Goal: Obtain resource: Download file/media

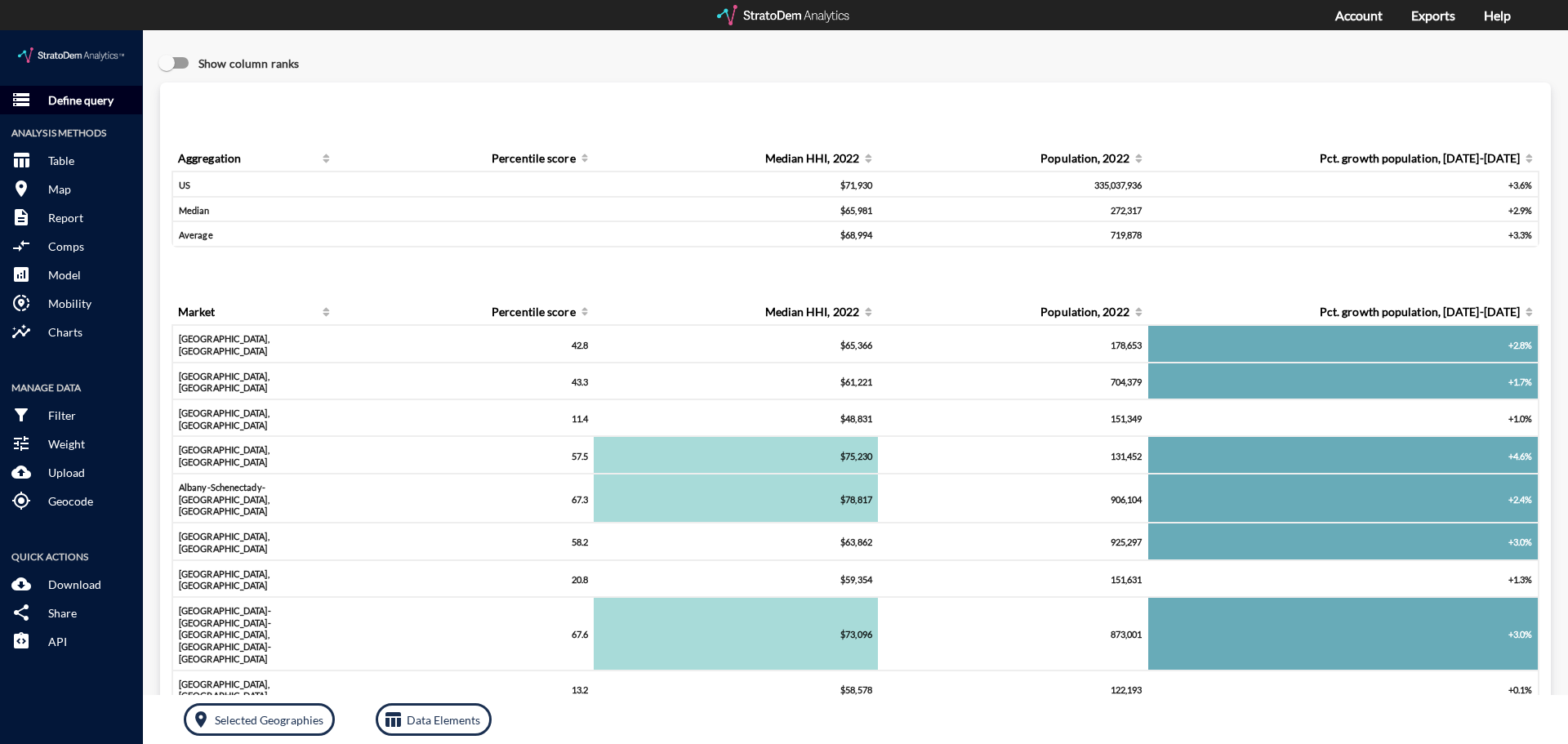
click p "Define query"
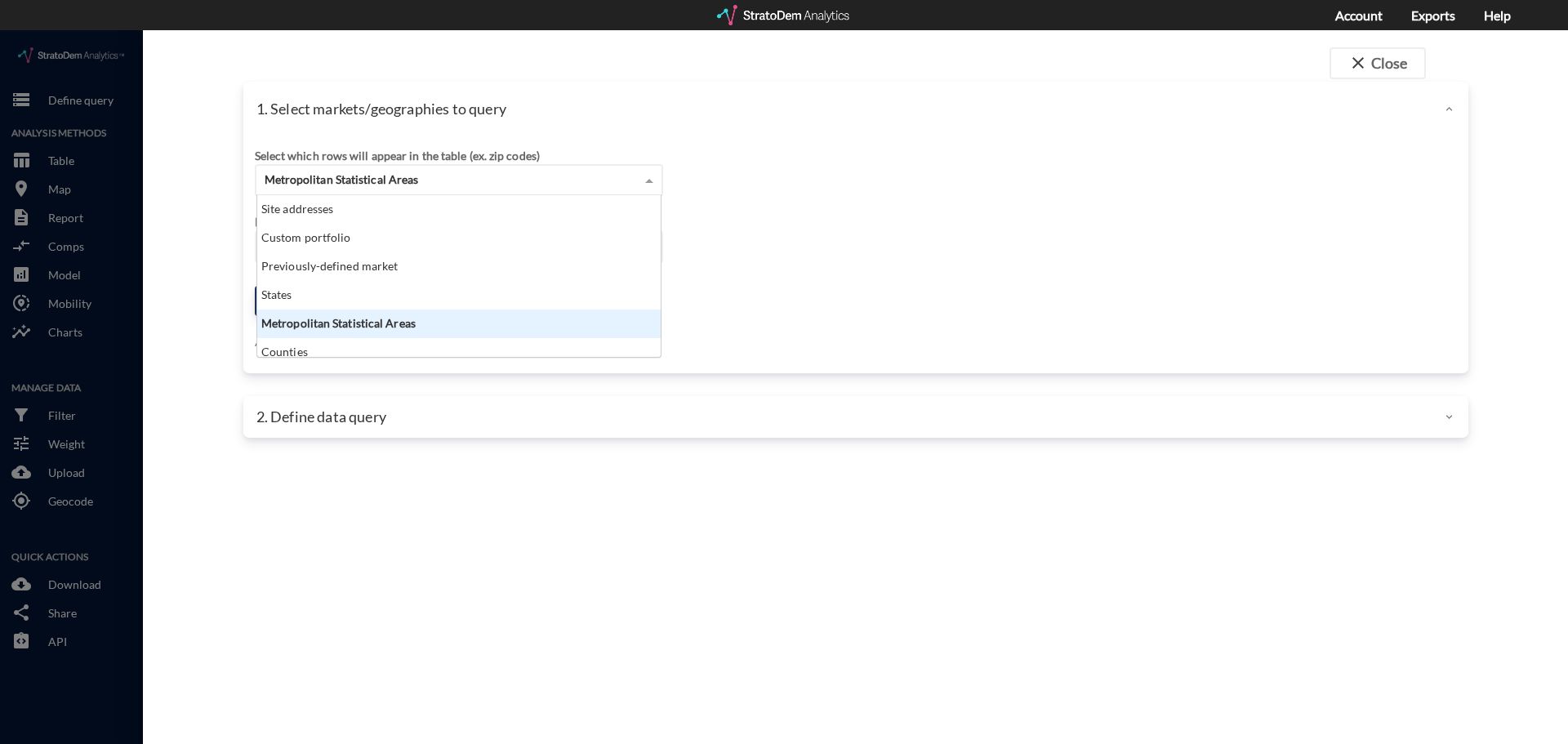
click span "Metropolitan Statistical Areas"
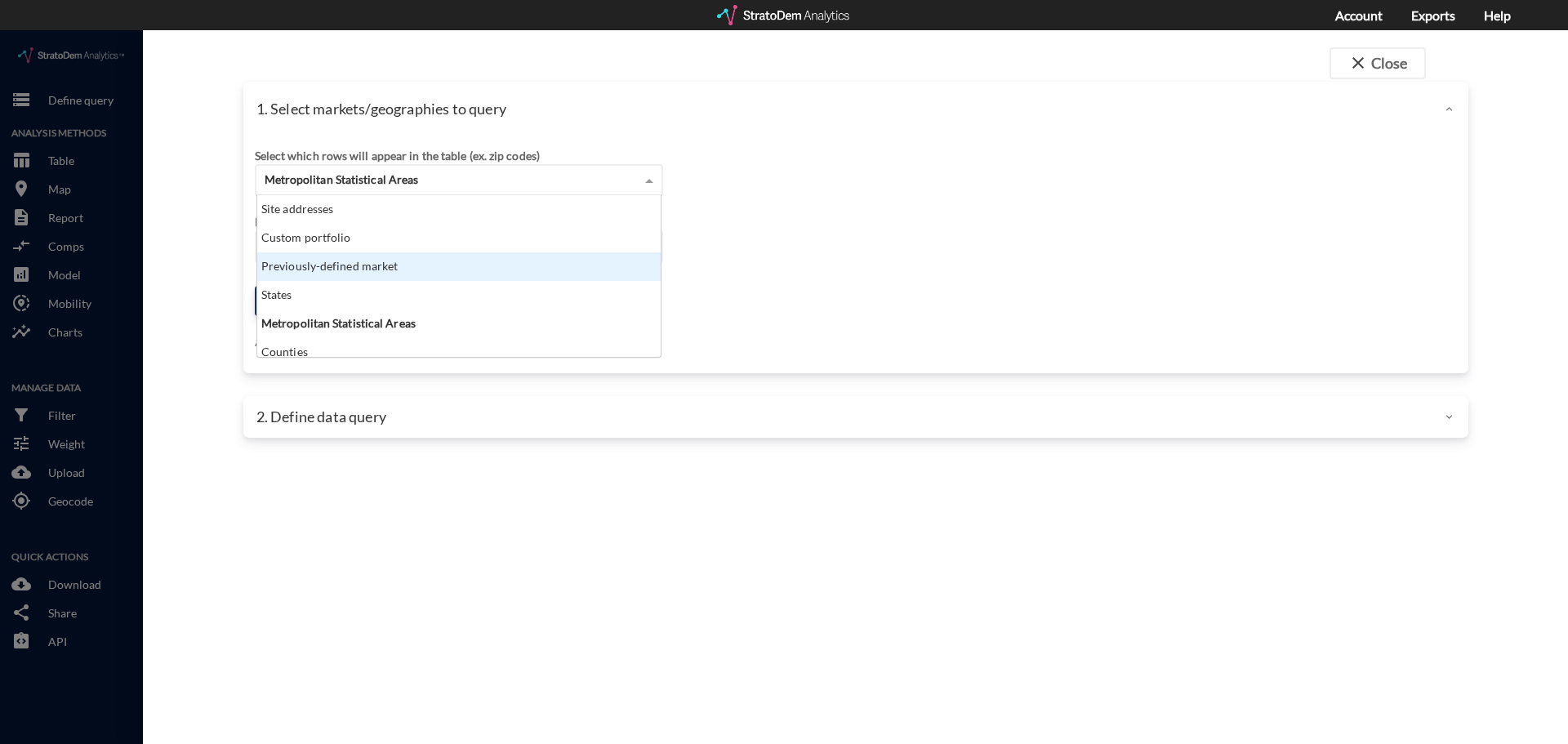
click div "Previously-defined market"
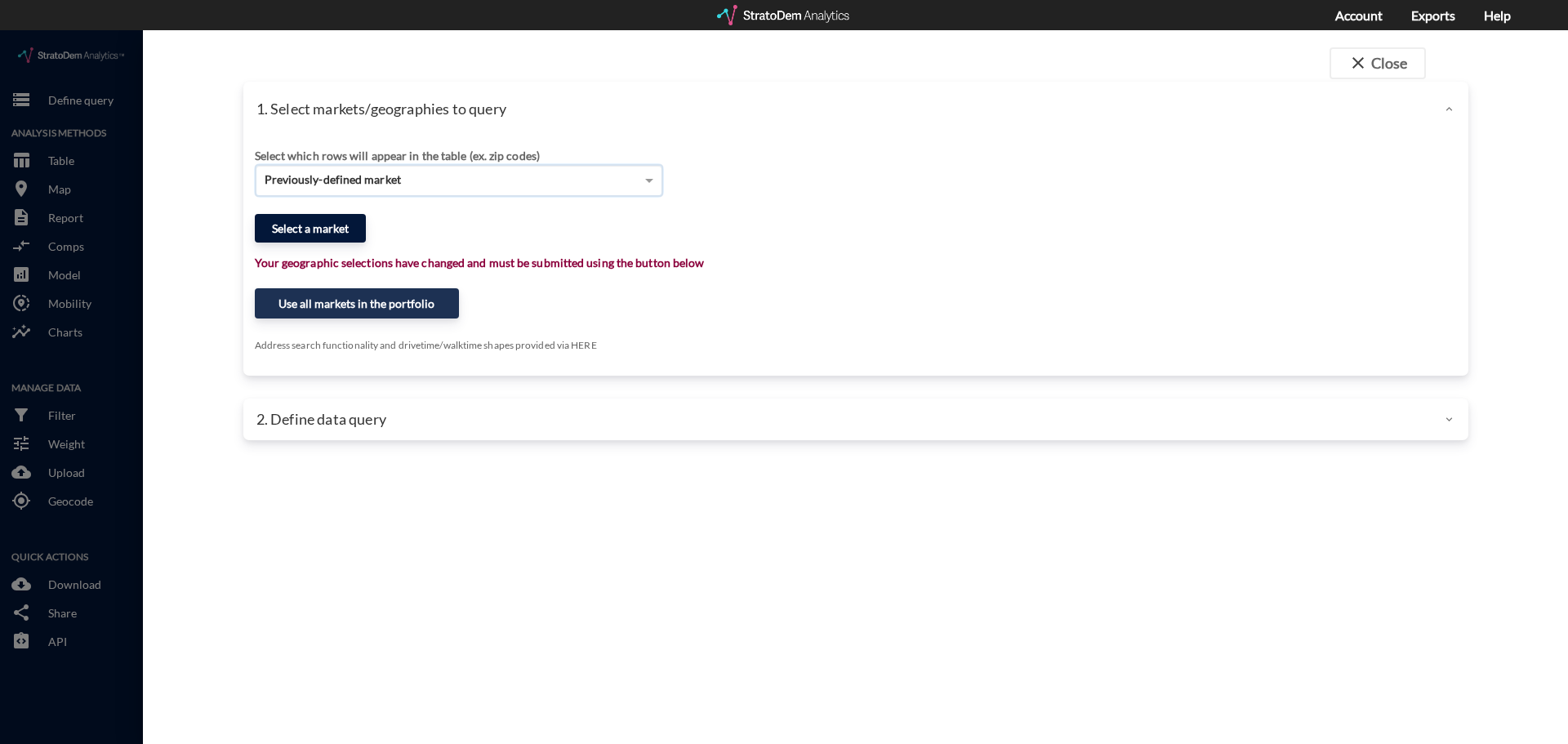
click button "Select a market"
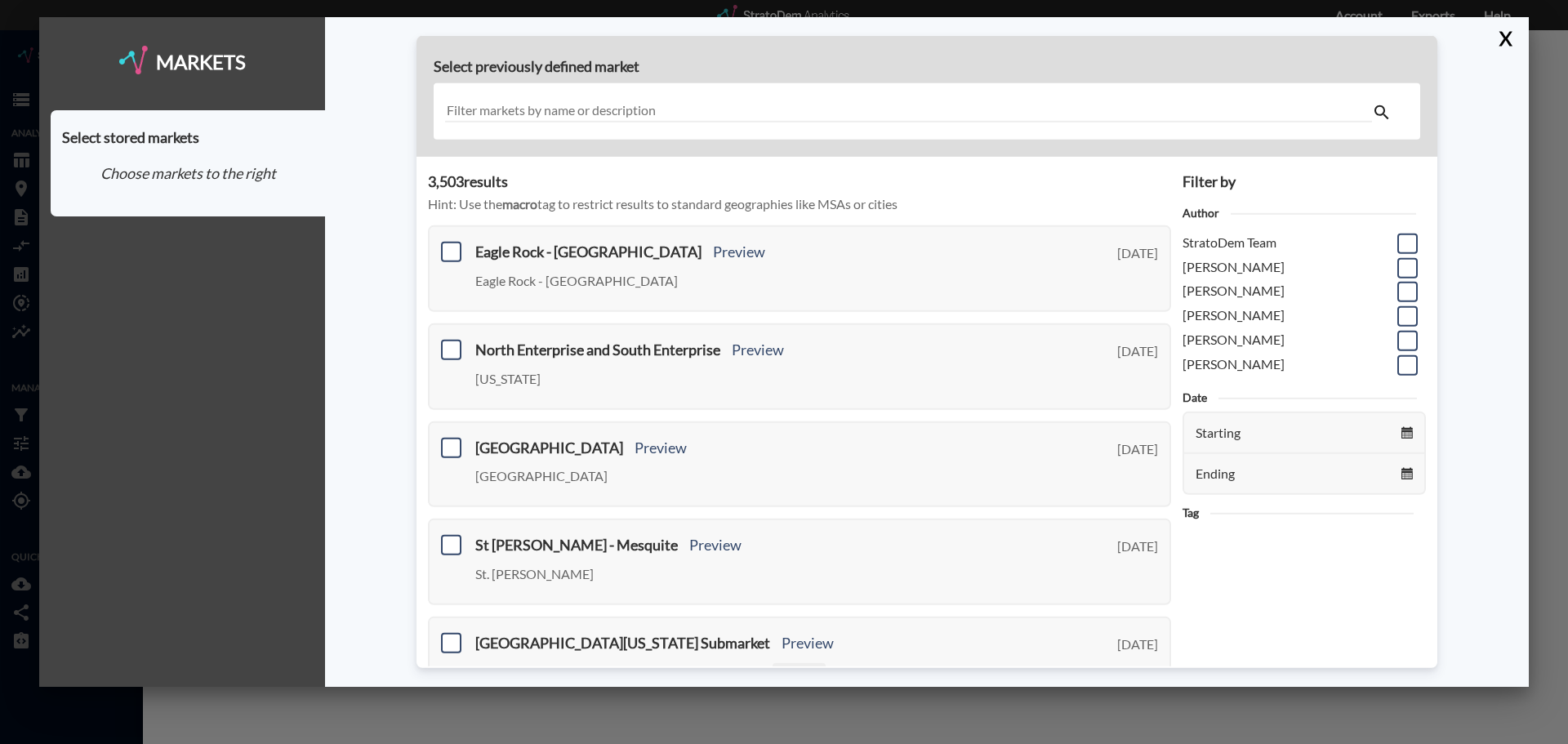
click at [672, 112] on input "text" at bounding box center [908, 112] width 927 height 22
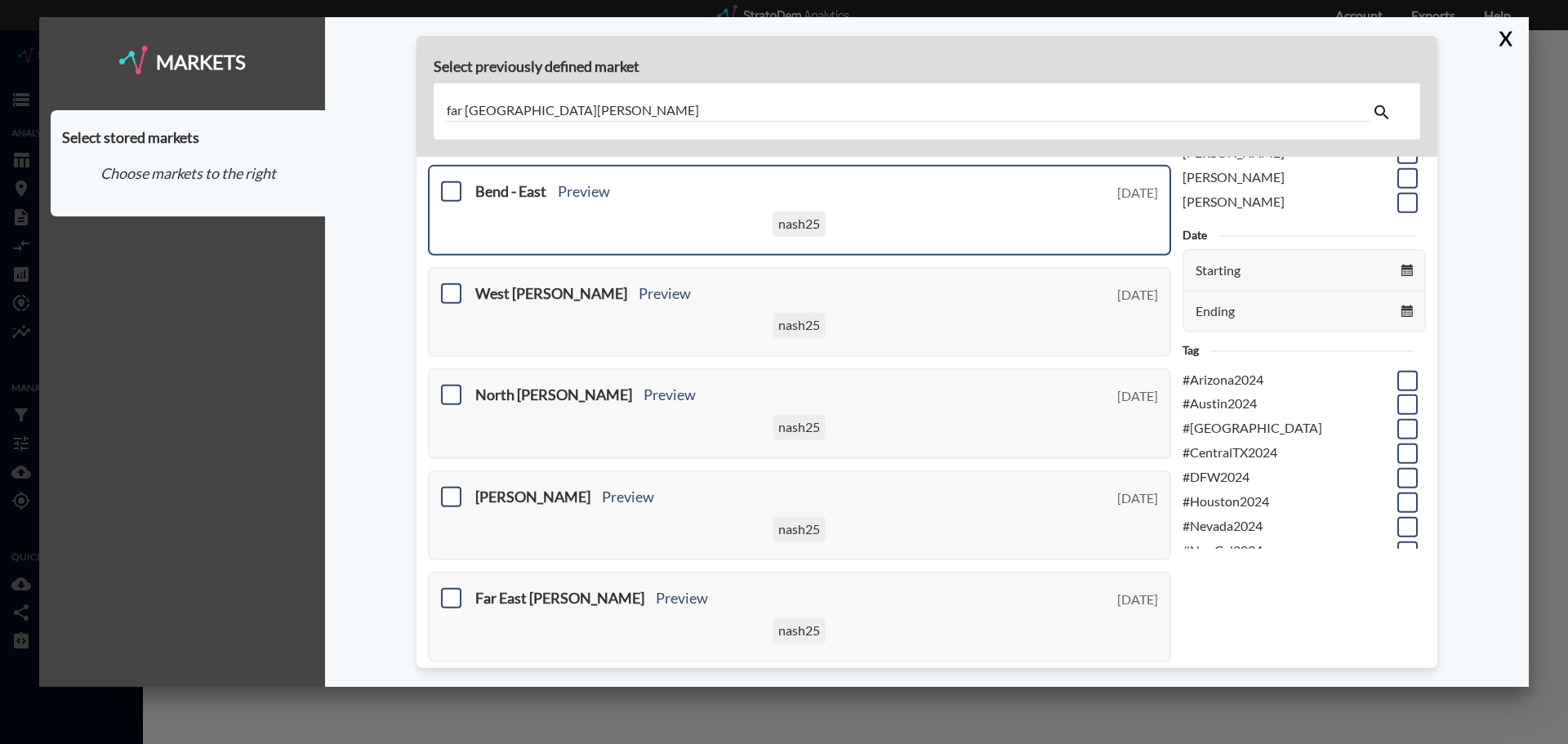
scroll to position [163, 0]
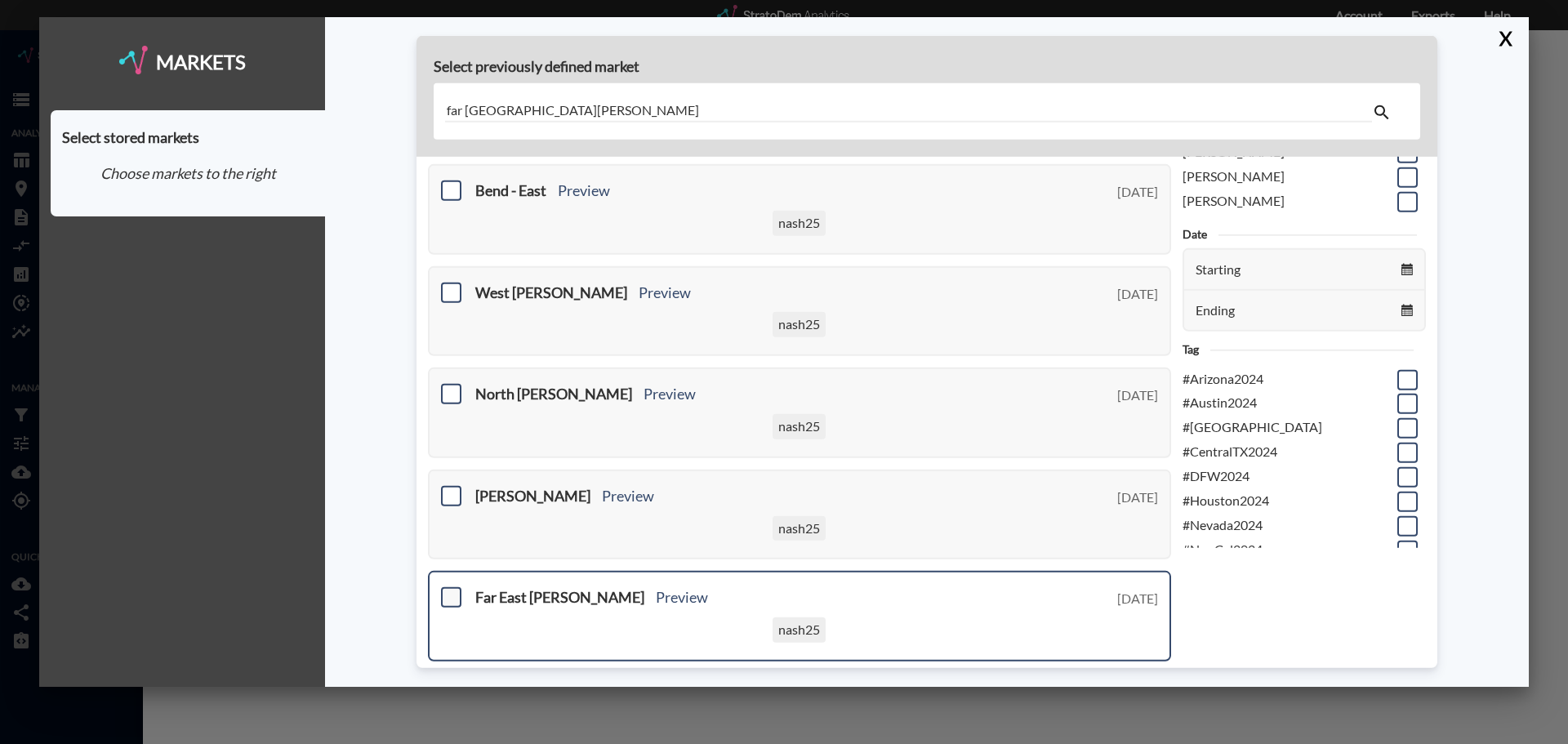
type input "far [GEOGRAPHIC_DATA][PERSON_NAME]"
click at [449, 596] on span at bounding box center [451, 598] width 20 height 20
click at [449, 591] on input "checkbox" at bounding box center [449, 591] width 0 height 0
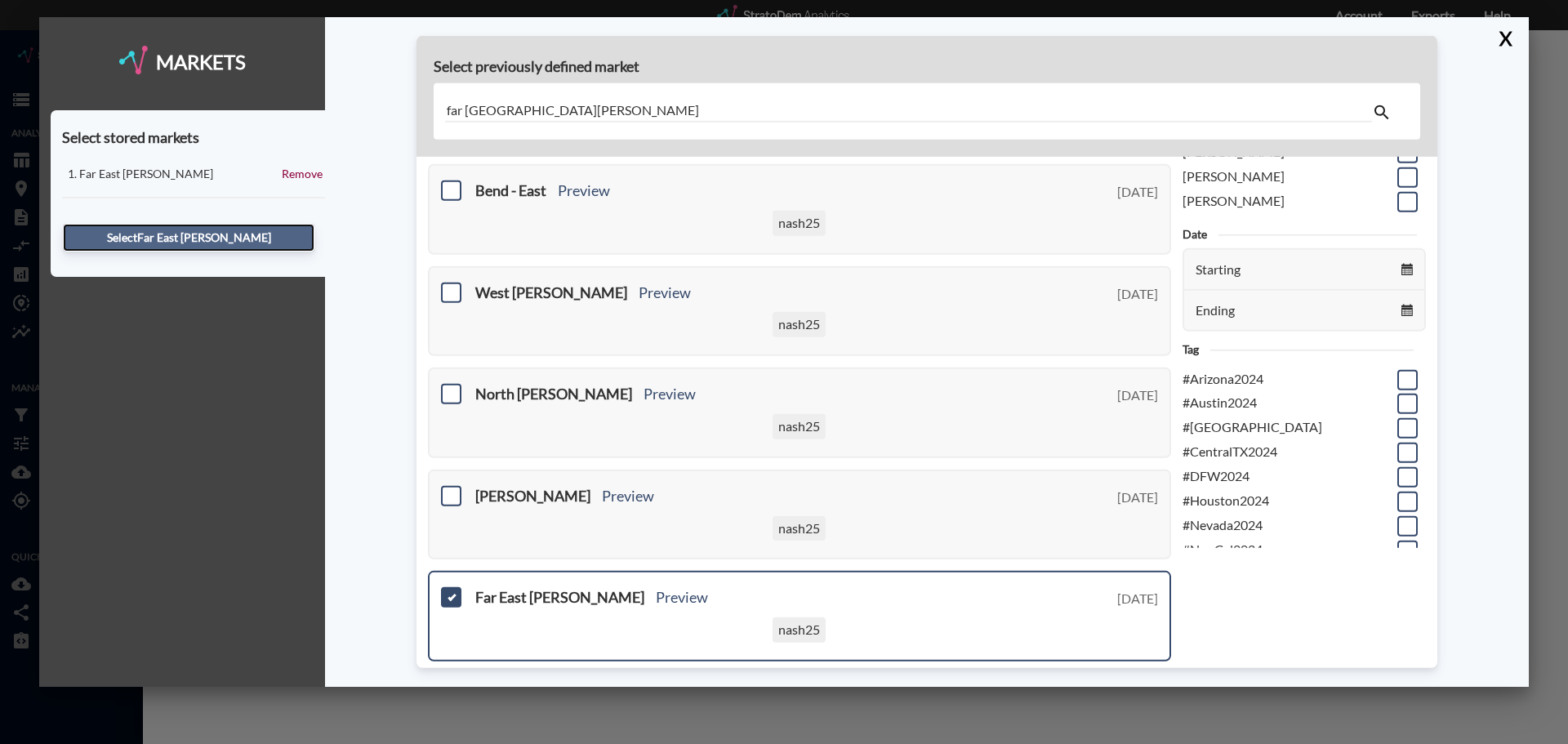
click at [175, 232] on button "Select Far [GEOGRAPHIC_DATA][PERSON_NAME]" at bounding box center [188, 238] width 251 height 28
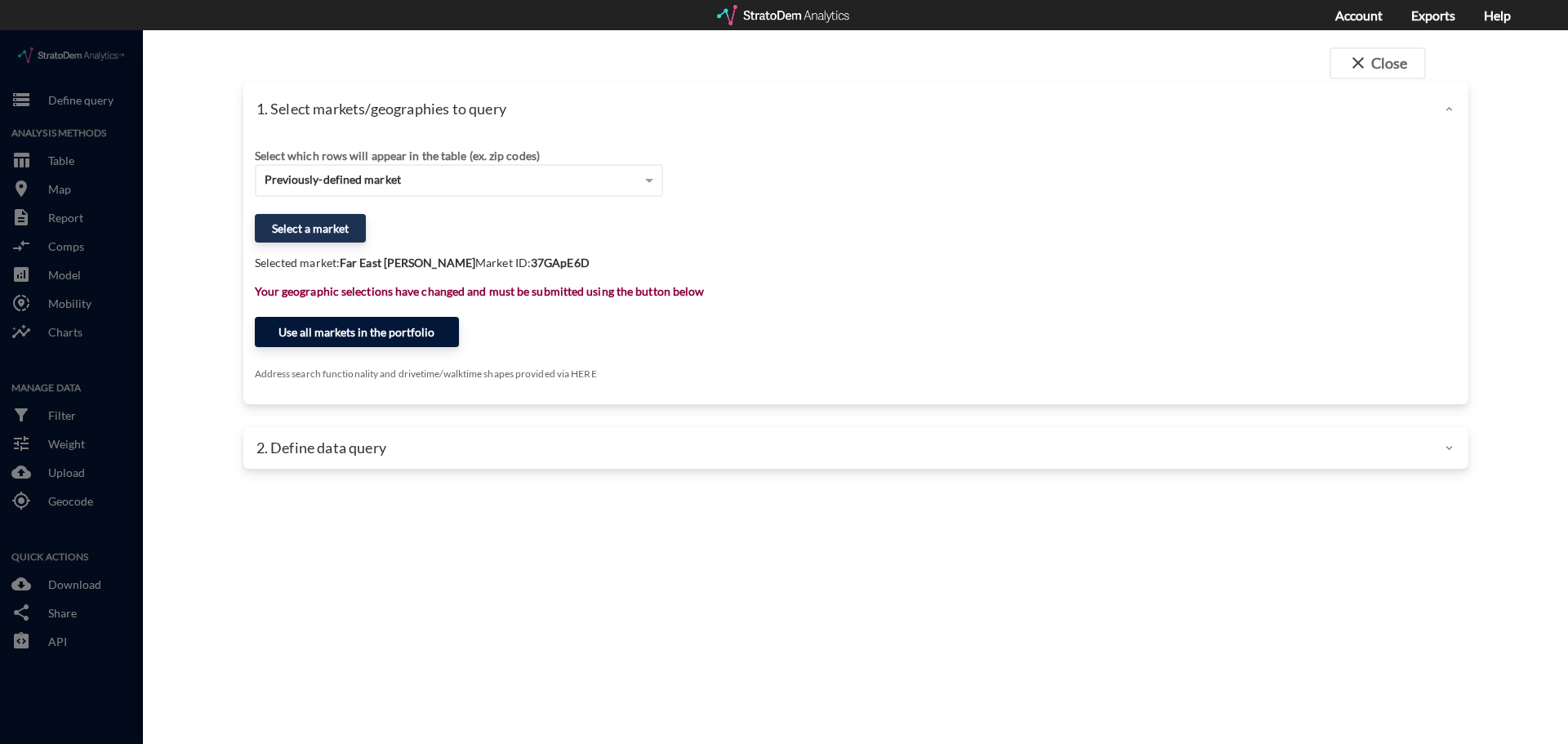
click button "Use all markets in the portfolio"
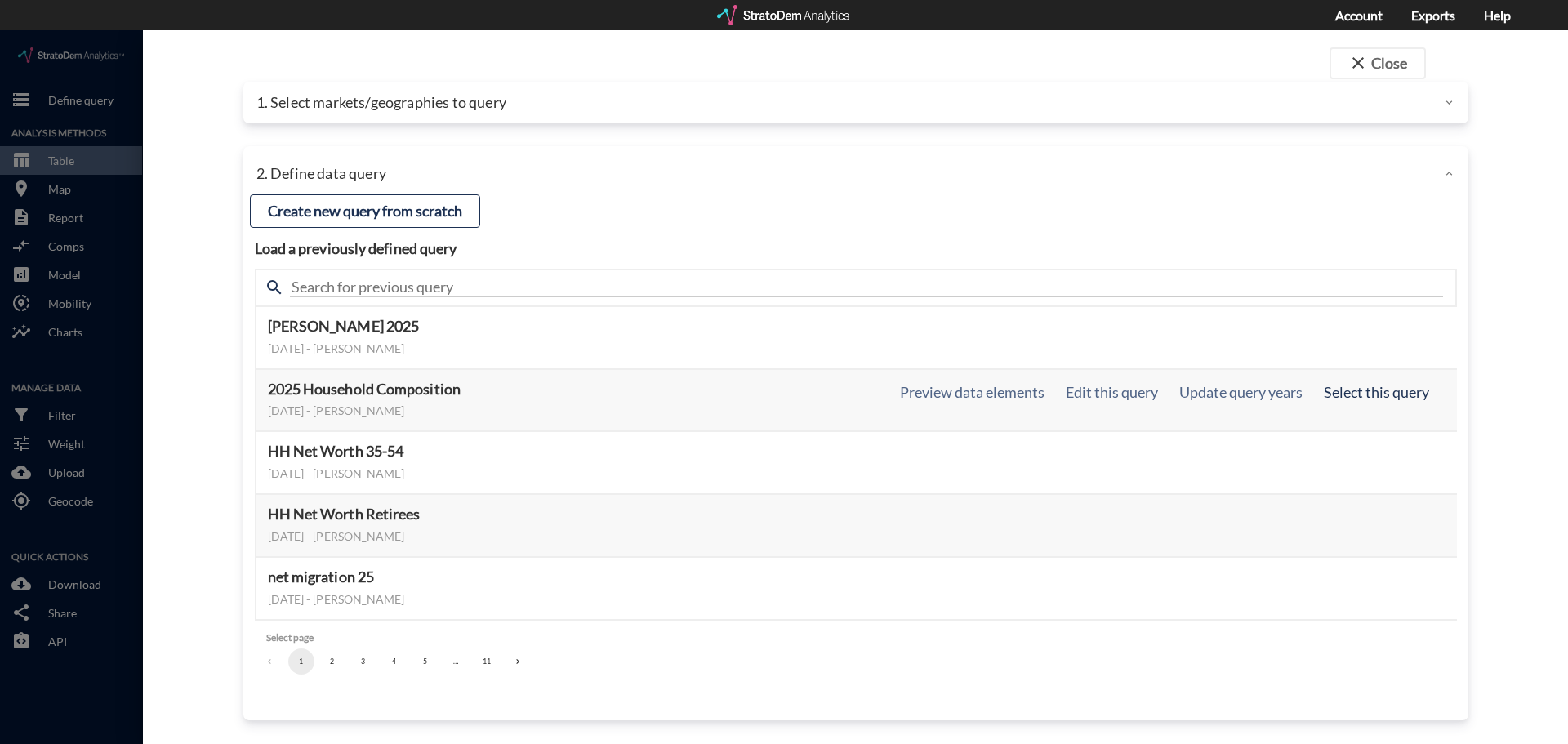
click button "Select this query"
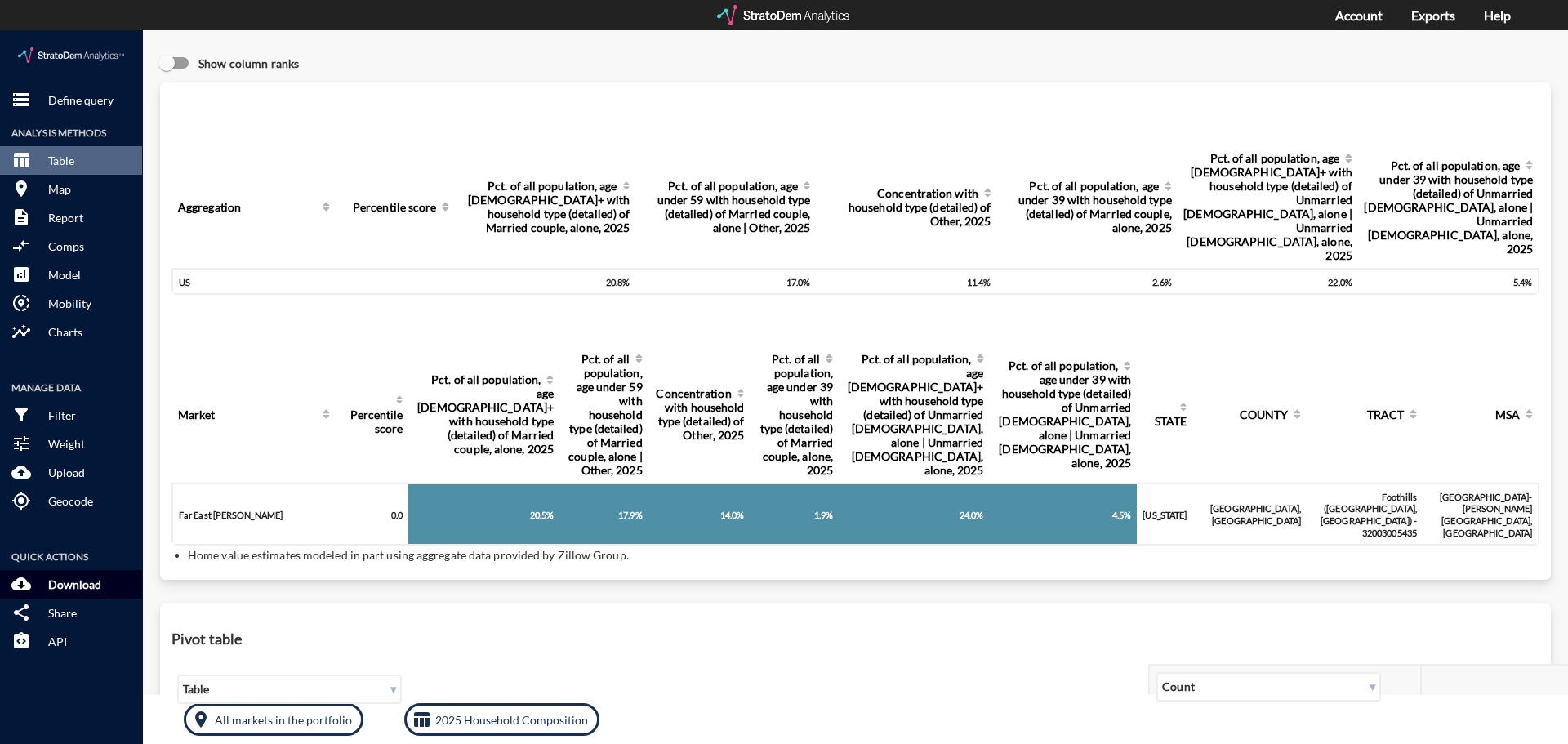
click p "Download"
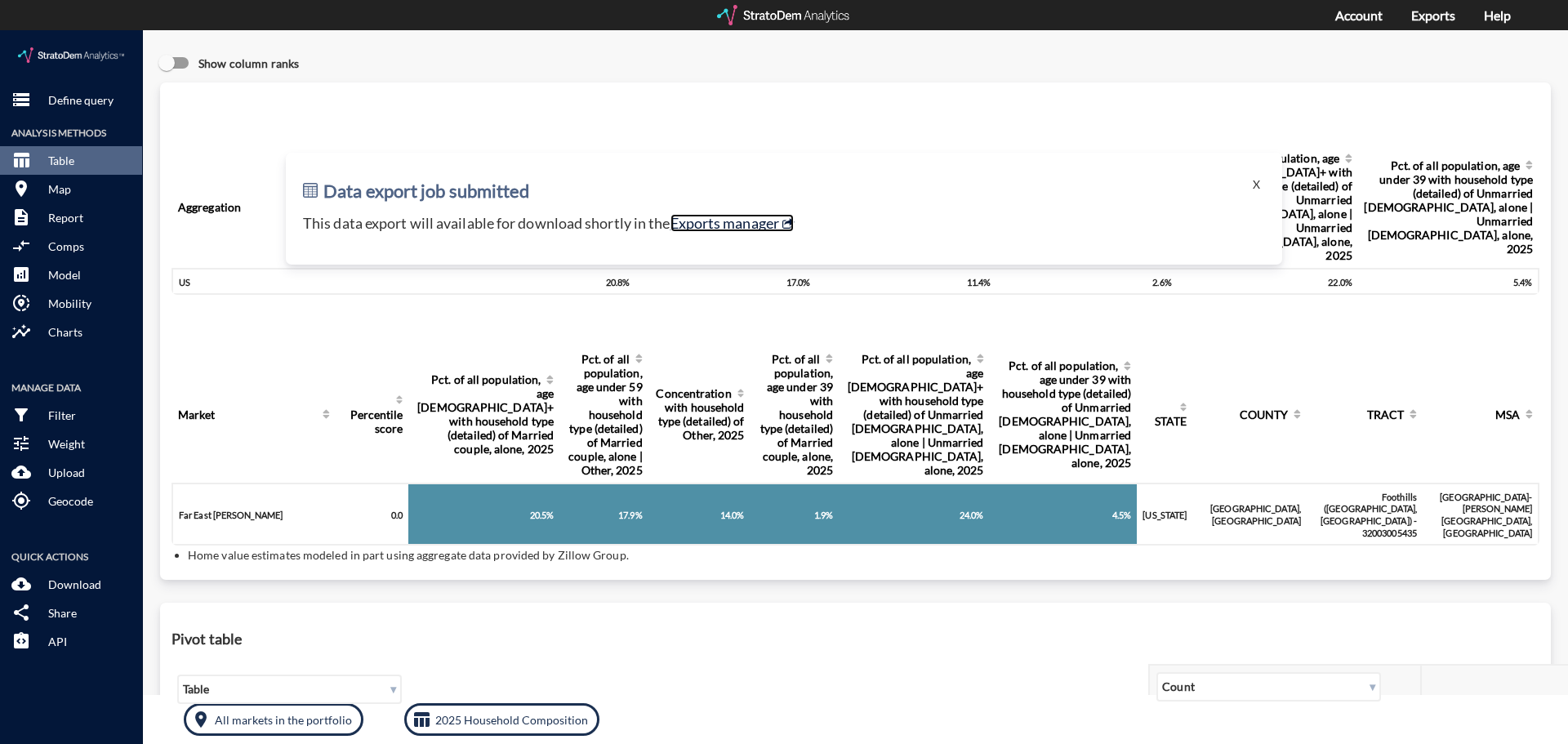
click link "Exports manager"
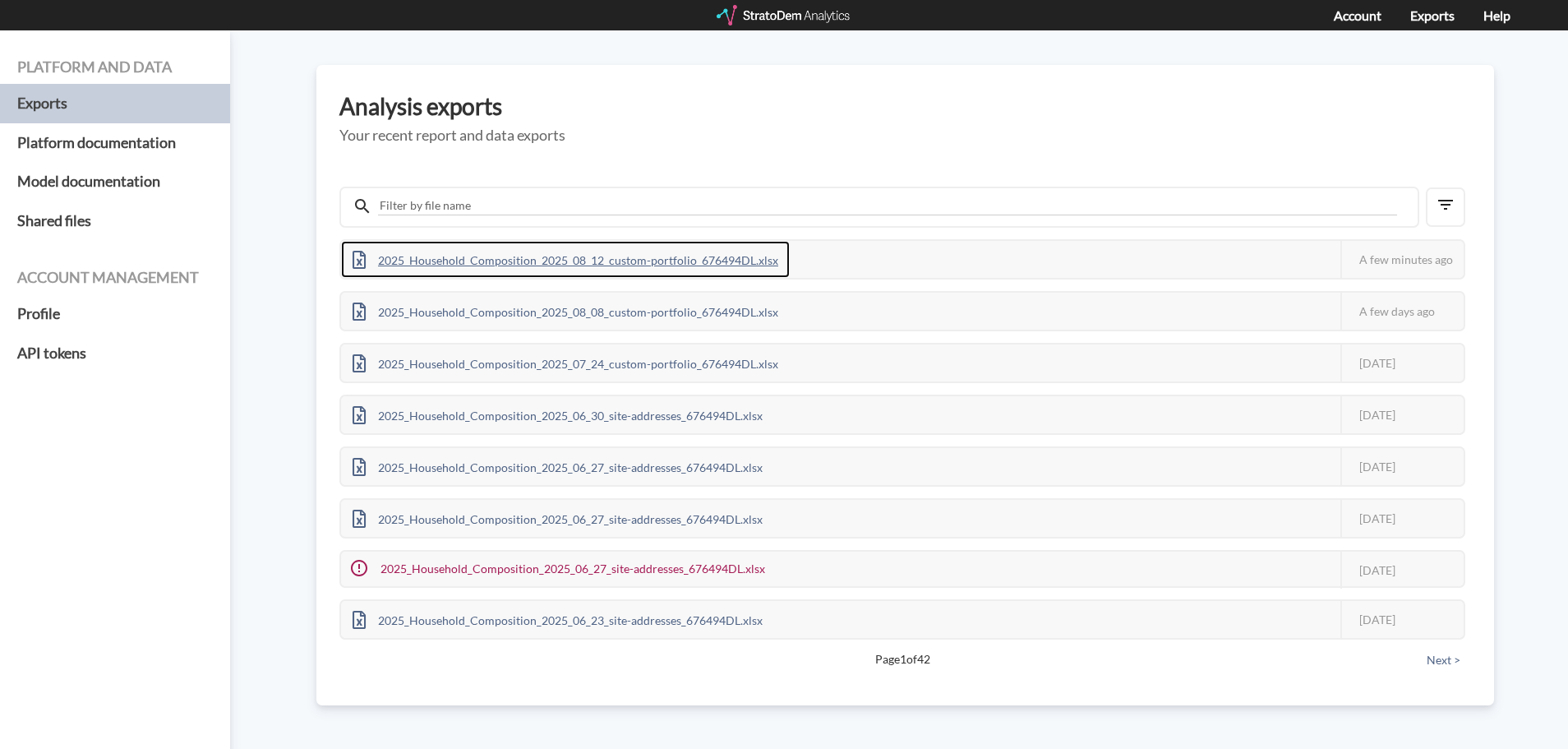
click at [702, 255] on div "2025_Household_Composition_2025_08_12_custom-portfolio_676494DL.xlsx" at bounding box center [566, 259] width 449 height 37
